Goal: Information Seeking & Learning: Learn about a topic

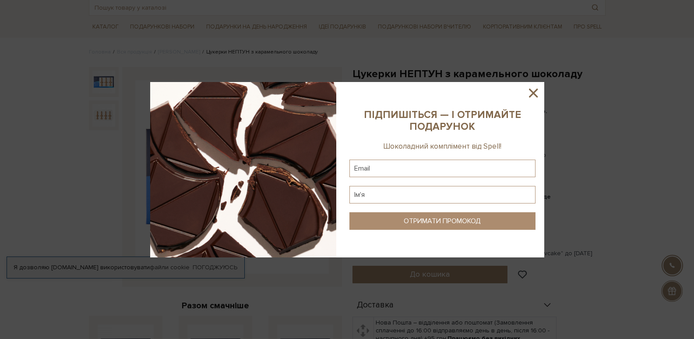
scroll to position [39, 0]
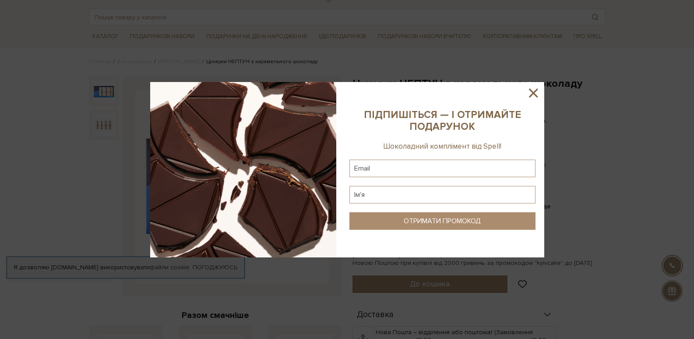
click at [540, 92] on icon at bounding box center [533, 92] width 15 height 15
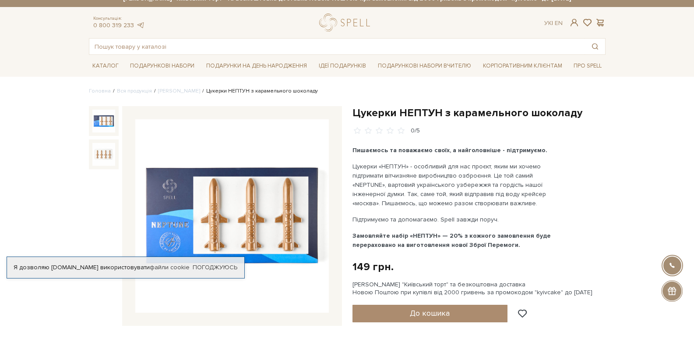
scroll to position [0, 0]
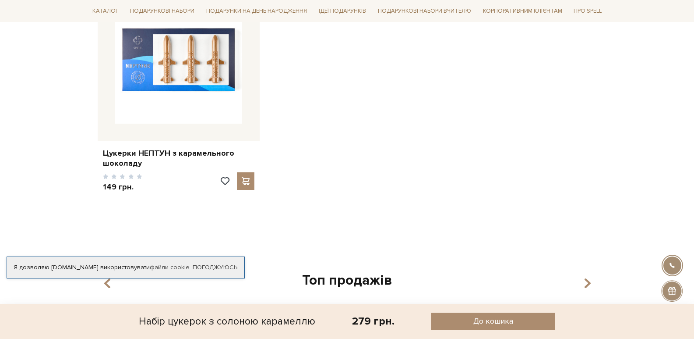
scroll to position [861, 0]
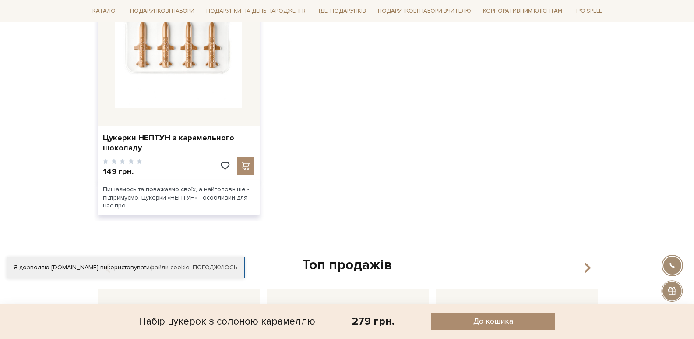
click at [195, 78] on img at bounding box center [178, 44] width 127 height 127
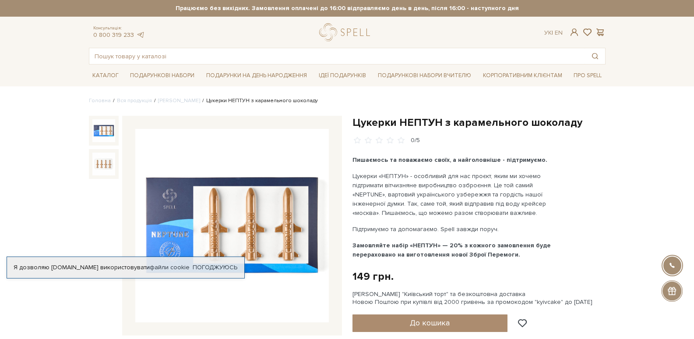
drag, startPoint x: 115, startPoint y: 194, endPoint x: 105, endPoint y: 212, distance: 20.0
click at [105, 212] on div at bounding box center [104, 218] width 30 height 205
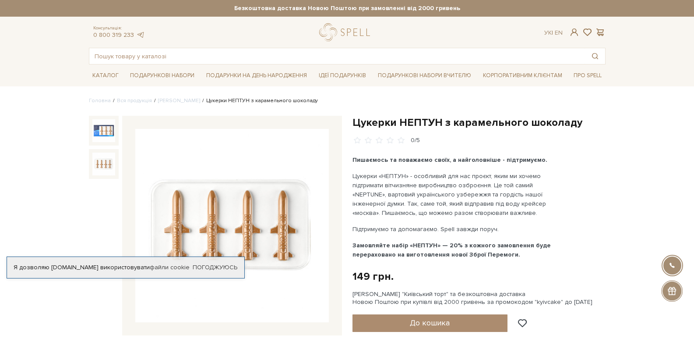
click at [108, 168] on img at bounding box center [103, 163] width 23 height 23
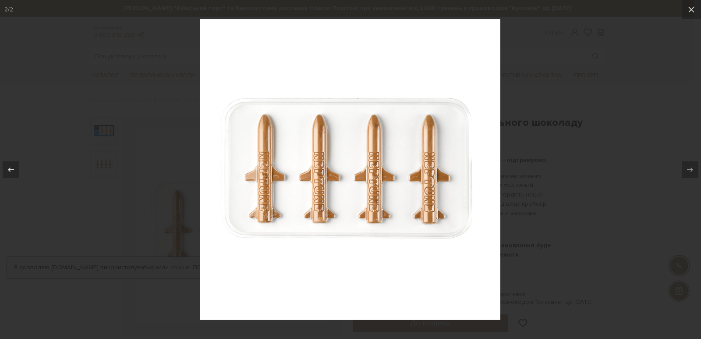
click at [571, 84] on div at bounding box center [350, 169] width 701 height 339
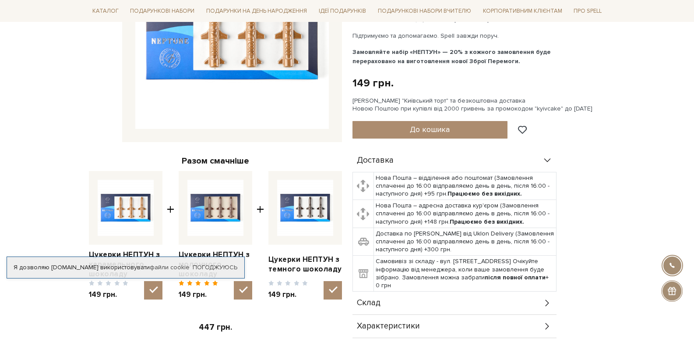
scroll to position [244, 0]
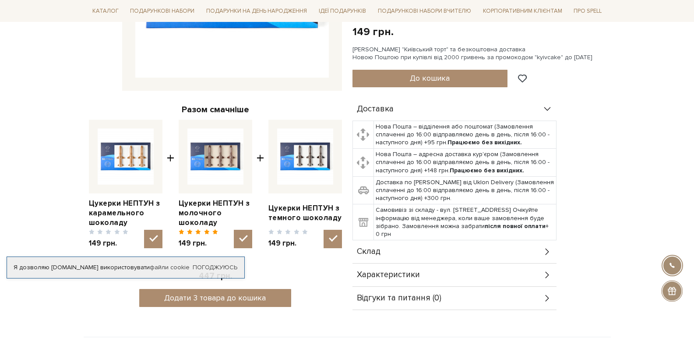
click at [212, 165] on img at bounding box center [215, 156] width 56 height 56
click at [234, 229] on input "checkbox" at bounding box center [243, 238] width 18 height 18
checkbox input "false"
click at [200, 215] on link "Цукерки НЕПТУН з молочного шоколаду" at bounding box center [216, 212] width 74 height 29
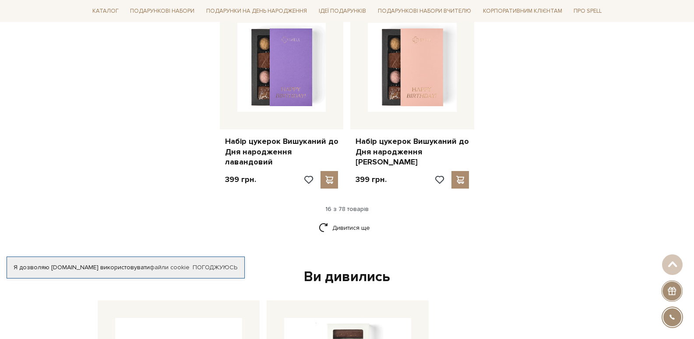
scroll to position [1122, 0]
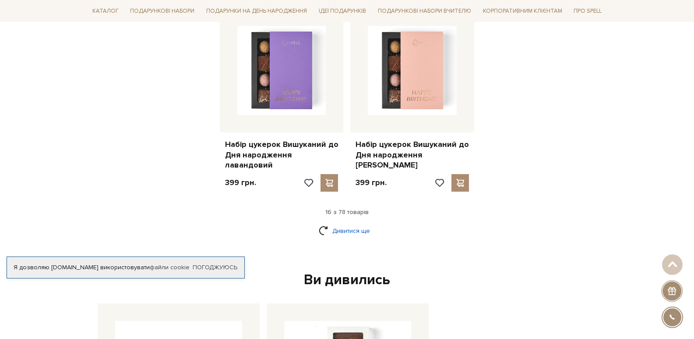
click at [347, 223] on link "Дивитися ще" at bounding box center [347, 230] width 57 height 15
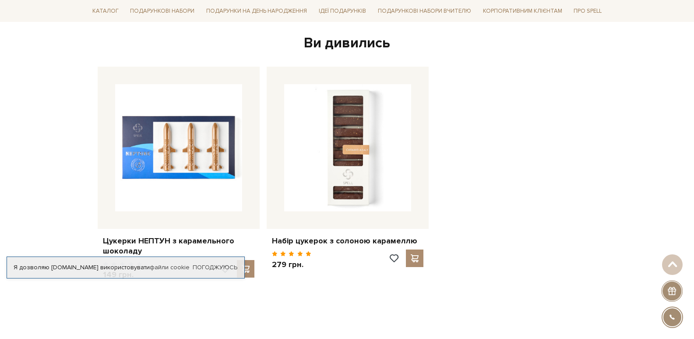
scroll to position [2321, 0]
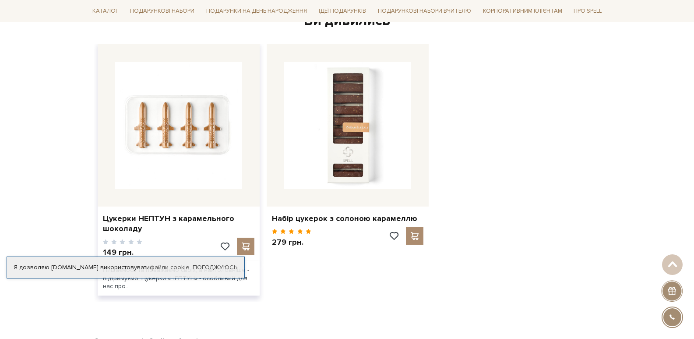
click at [115, 152] on img at bounding box center [178, 125] width 127 height 127
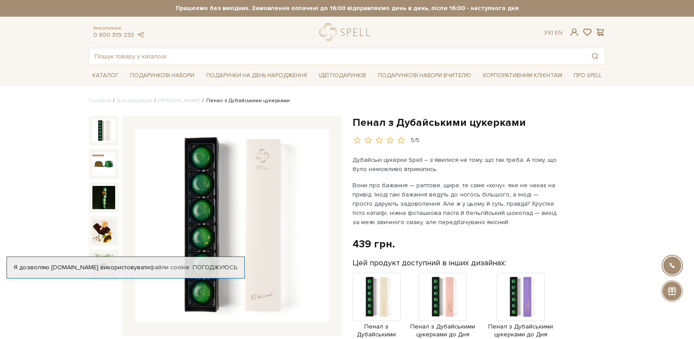
click at [198, 198] on img at bounding box center [232, 226] width 194 height 194
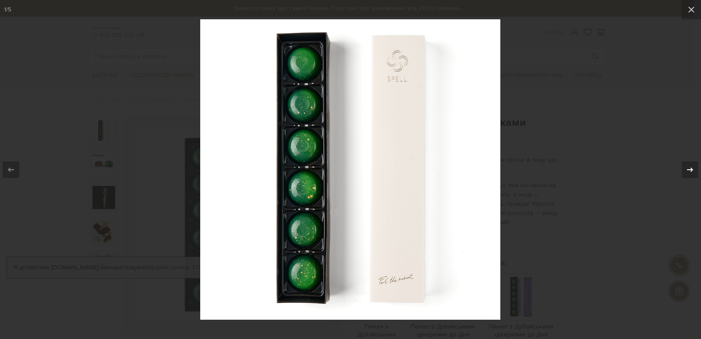
click at [694, 166] on div at bounding box center [689, 169] width 17 height 17
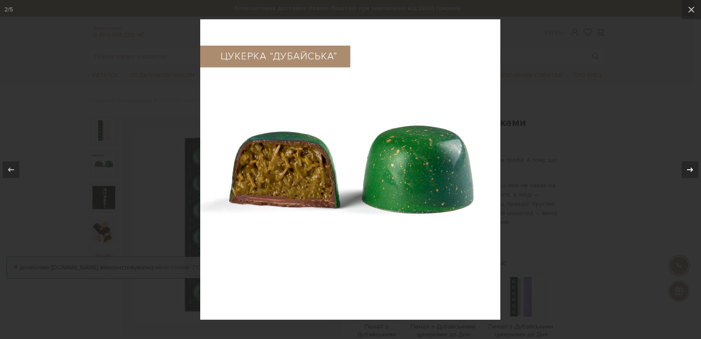
click at [690, 169] on icon at bounding box center [690, 169] width 6 height 4
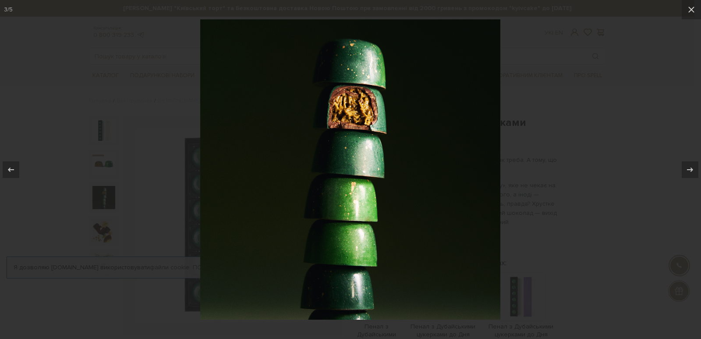
click at [614, 148] on div at bounding box center [350, 169] width 701 height 339
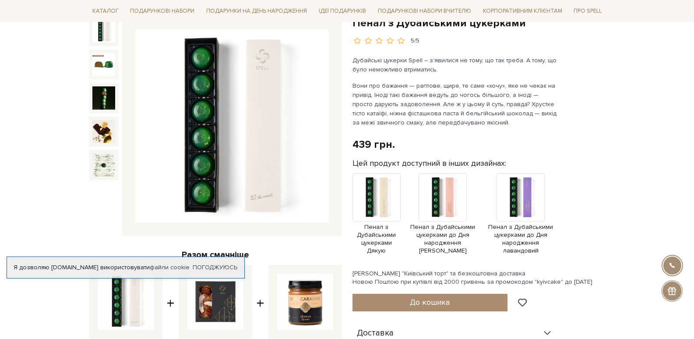
scroll to position [108, 0]
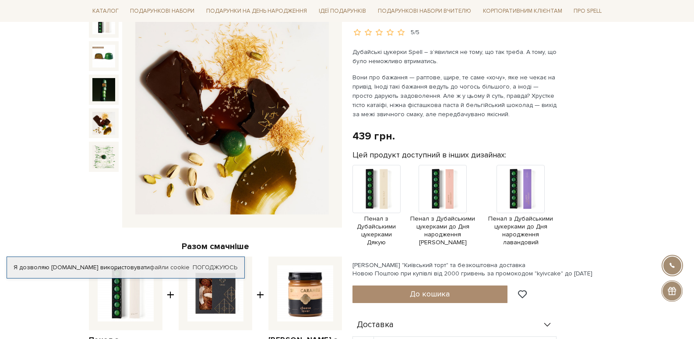
click at [89, 119] on div at bounding box center [104, 123] width 30 height 30
click at [102, 123] on img at bounding box center [103, 123] width 23 height 23
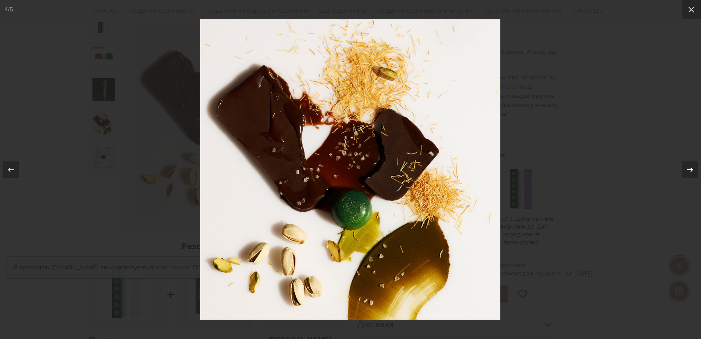
click at [694, 169] on div at bounding box center [689, 169] width 17 height 17
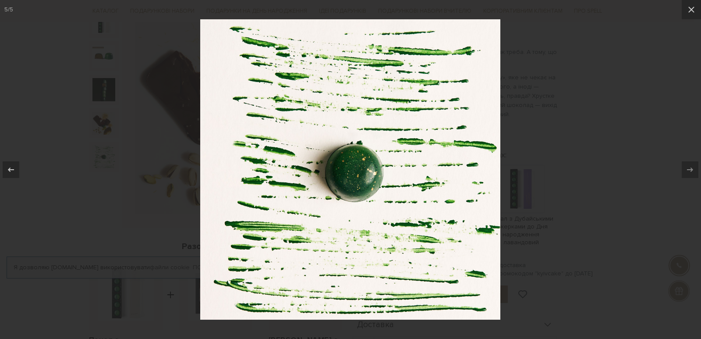
click at [567, 81] on div at bounding box center [350, 169] width 701 height 339
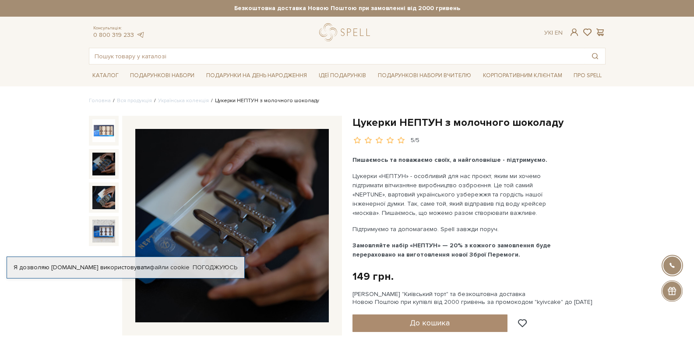
click at [102, 166] on img at bounding box center [103, 163] width 23 height 23
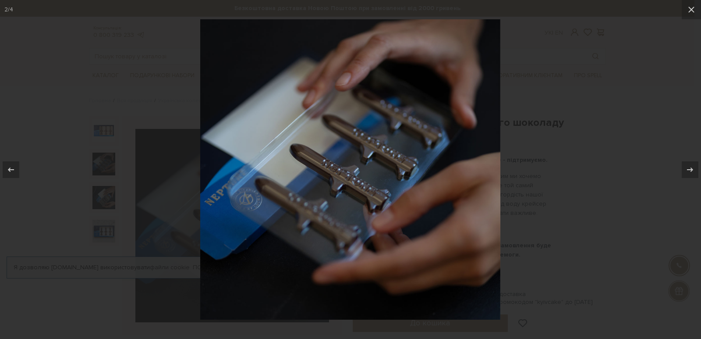
click at [505, 146] on div at bounding box center [350, 169] width 701 height 339
